Goal: Information Seeking & Learning: Learn about a topic

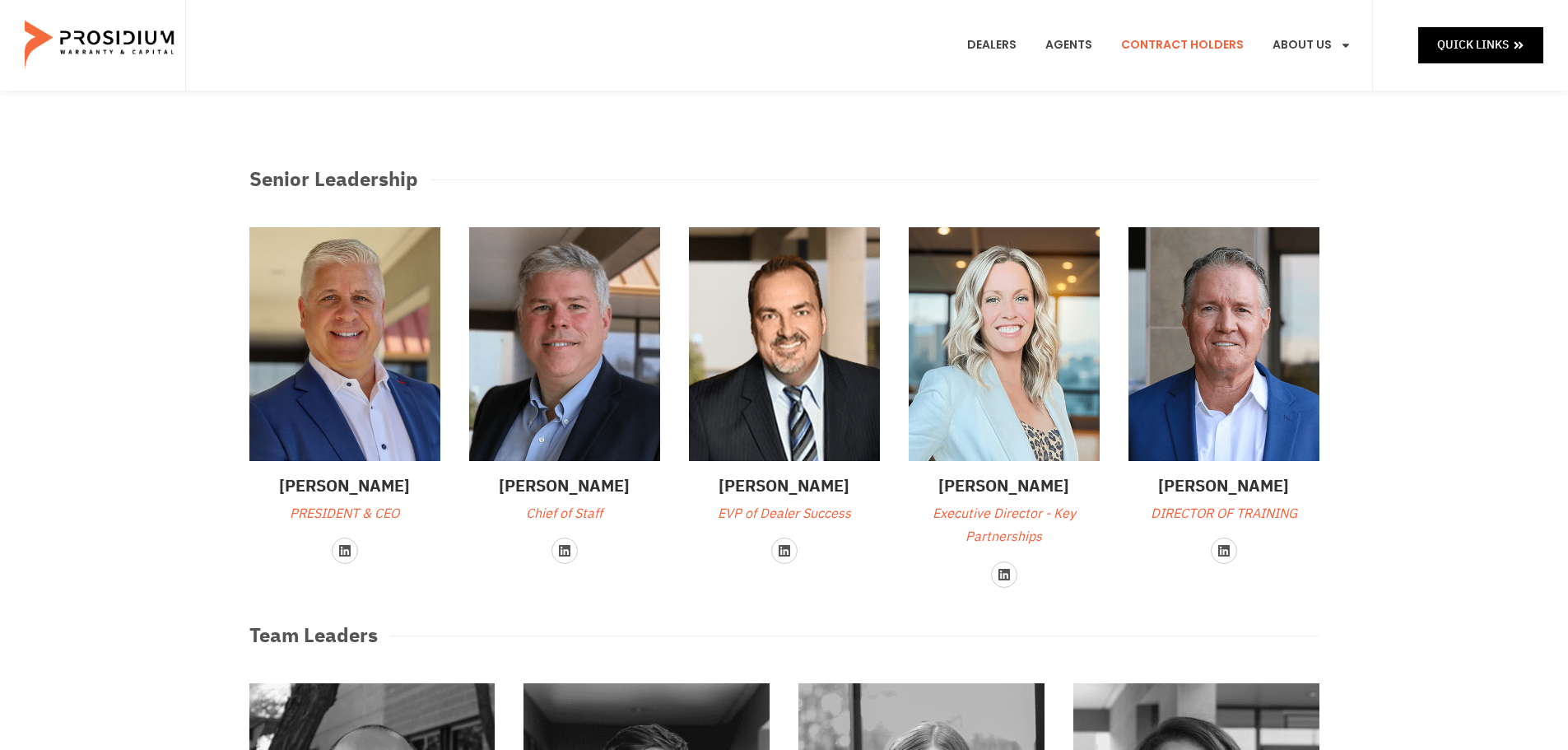
click at [1159, 48] on link "Contract Holders" at bounding box center [1182, 44] width 148 height 61
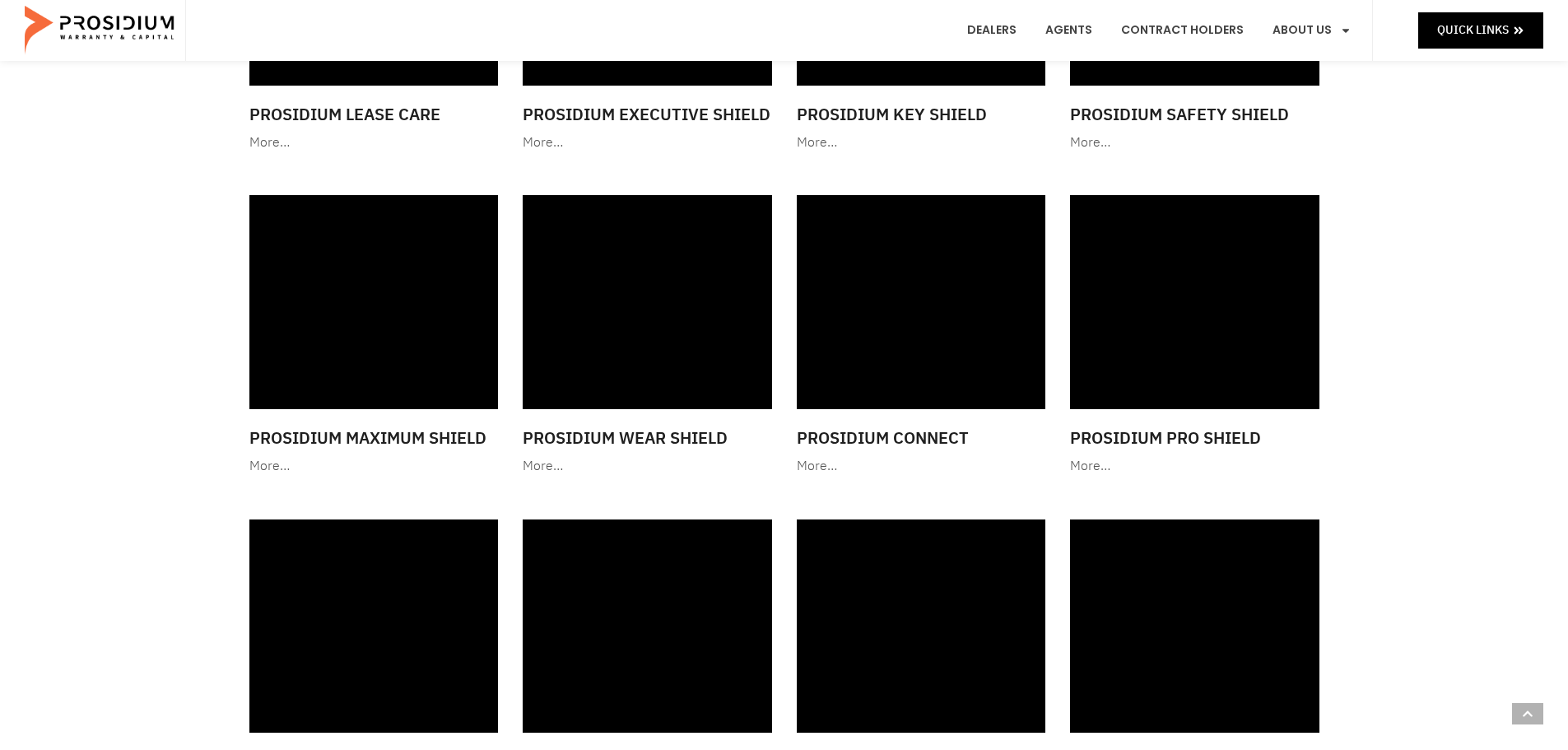
scroll to position [1421, 0]
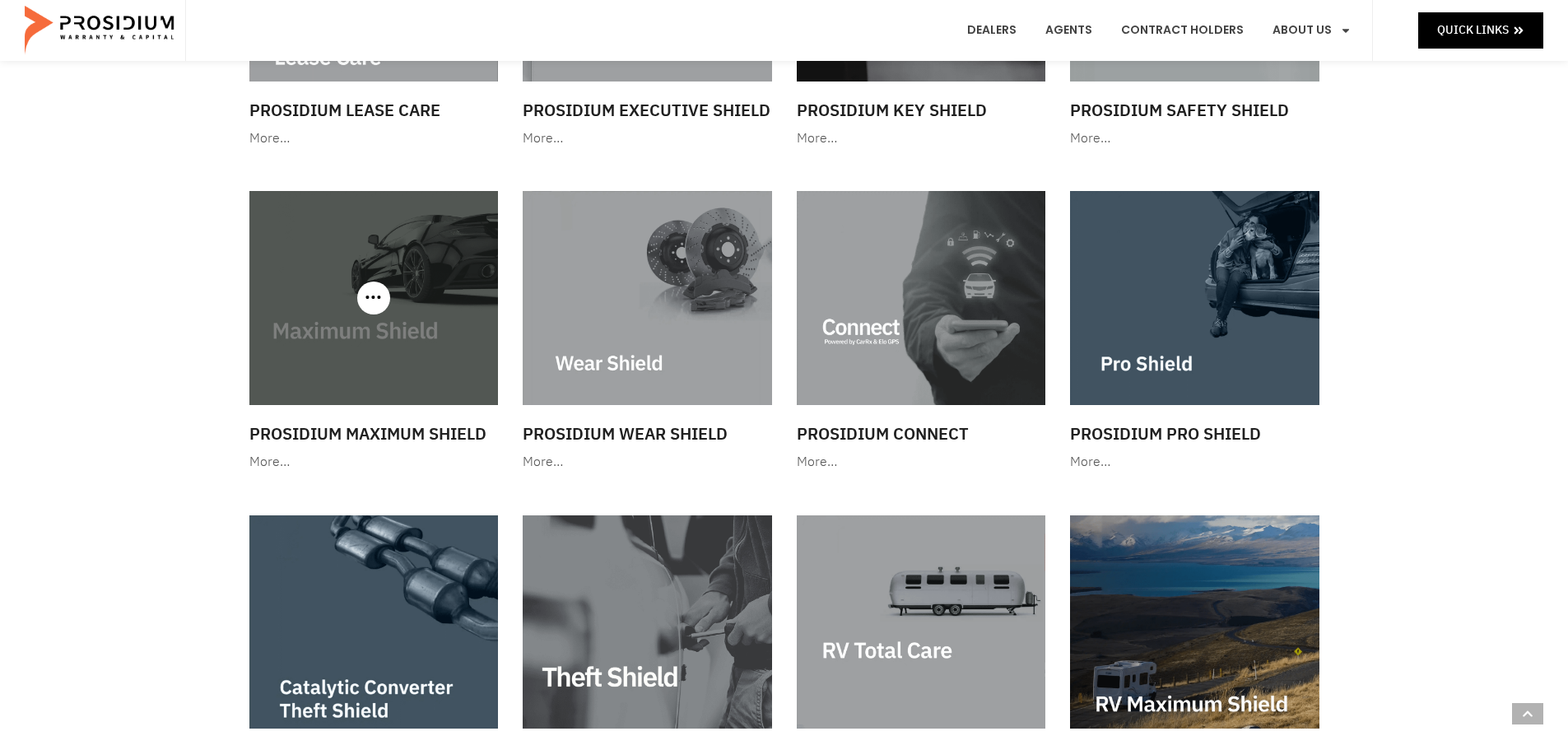
click at [396, 336] on img at bounding box center [373, 297] width 249 height 213
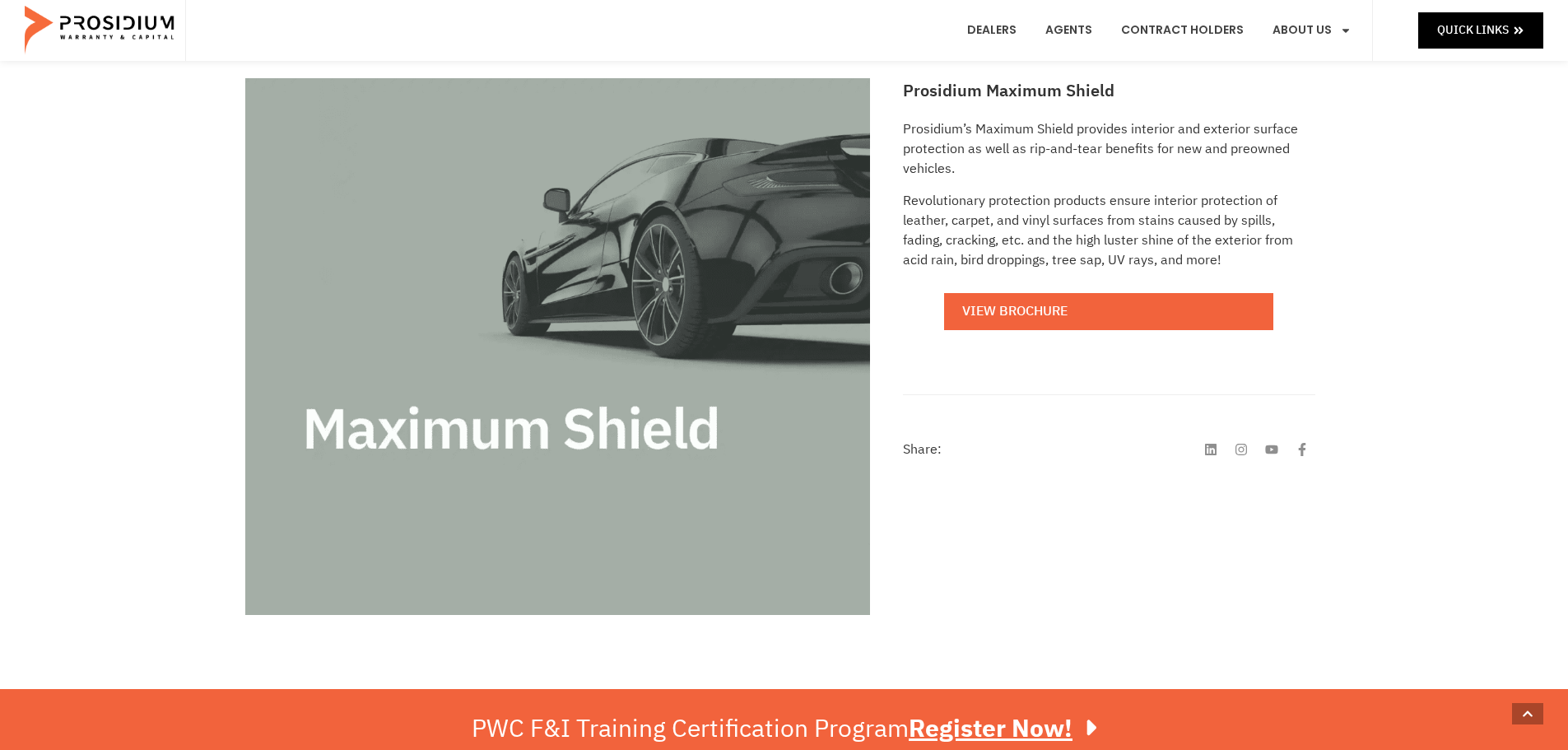
scroll to position [255, 0]
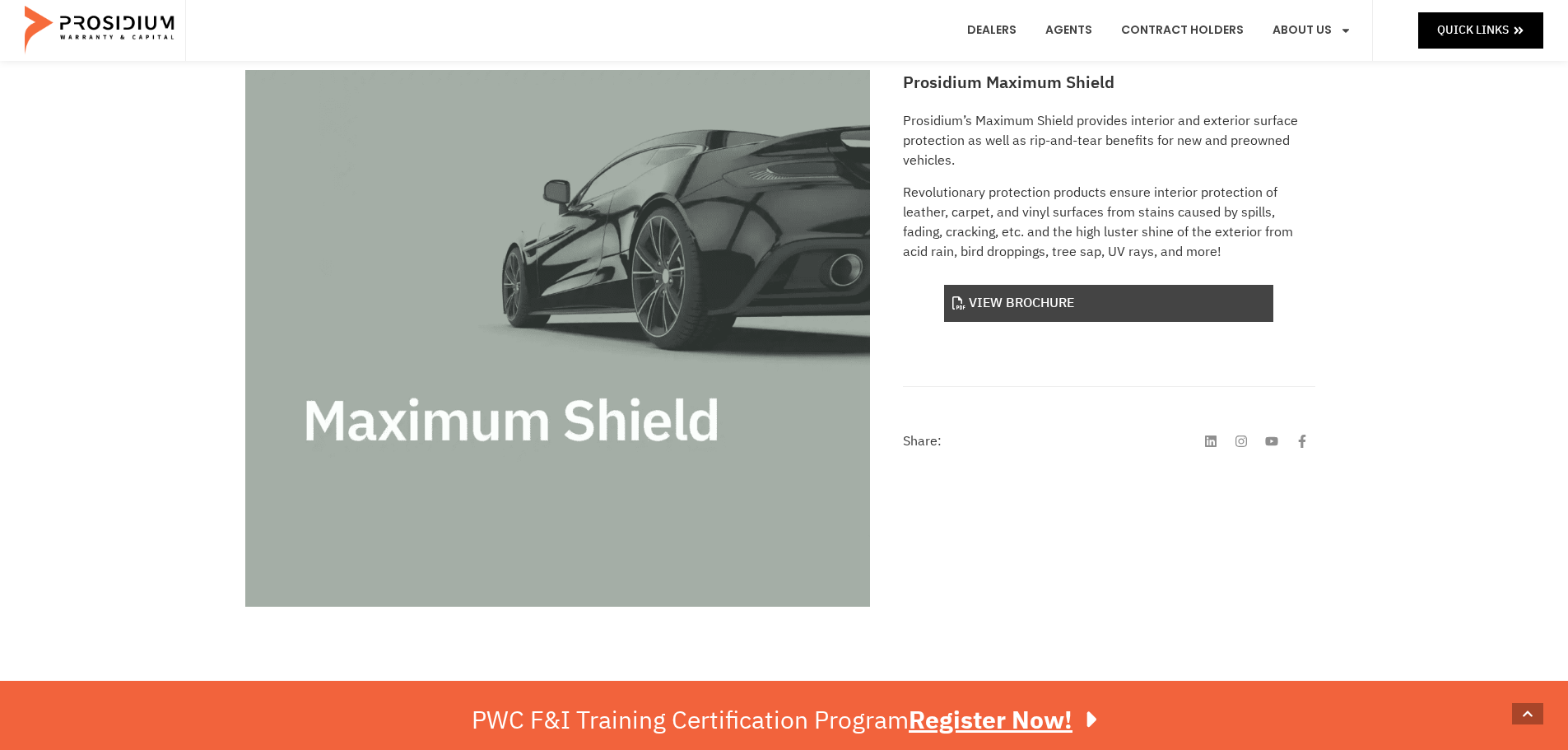
click at [998, 295] on link "View Brochure" at bounding box center [1108, 303] width 329 height 37
